Goal: Information Seeking & Learning: Learn about a topic

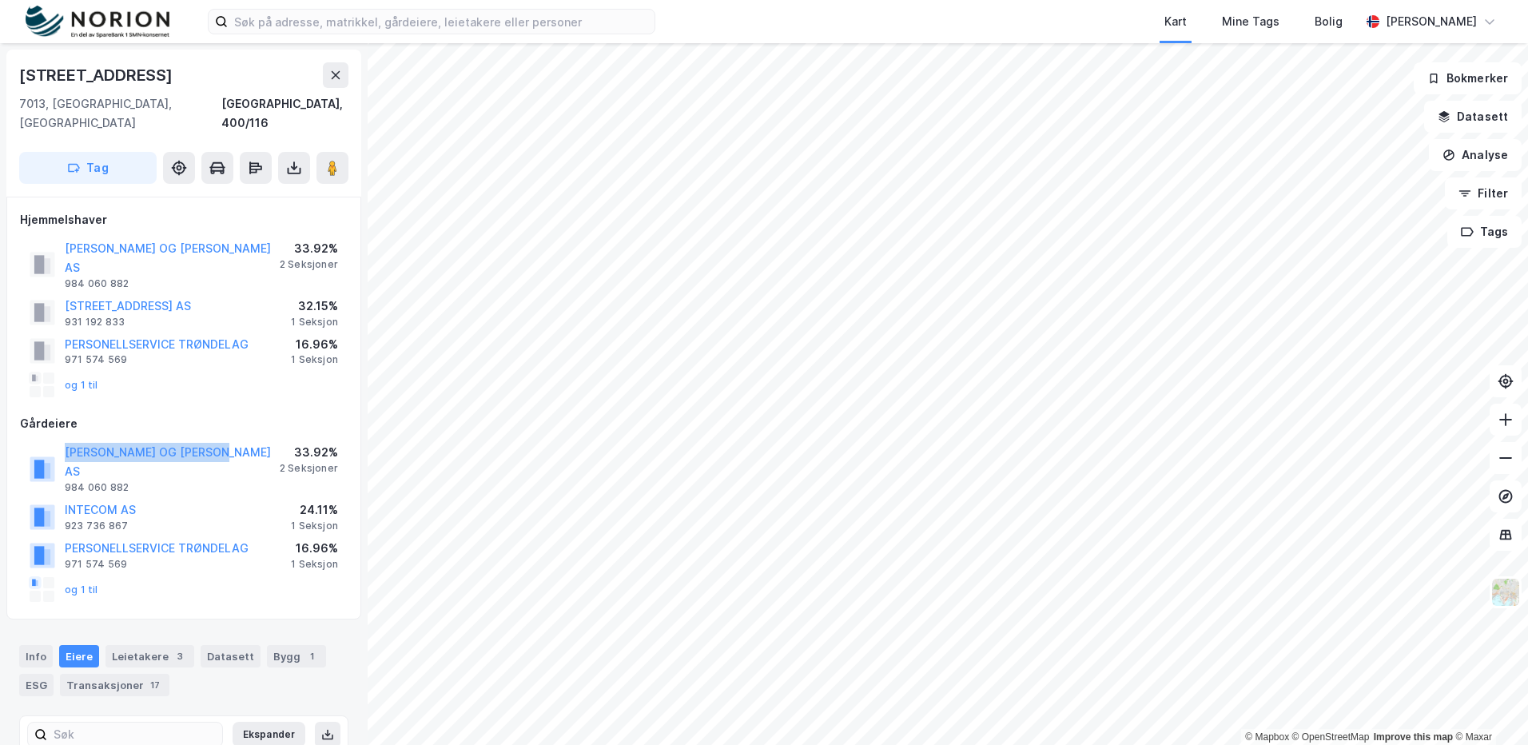
drag, startPoint x: 256, startPoint y: 414, endPoint x: 63, endPoint y: 415, distance: 192.5
click at [63, 439] on div "[PERSON_NAME] OG THOMMESEN AS 984 060 882 33.92% 2 Seksjoner" at bounding box center [184, 468] width 328 height 58
copy button "[PERSON_NAME] OG [PERSON_NAME] AS"
